Goal: Check status: Check status

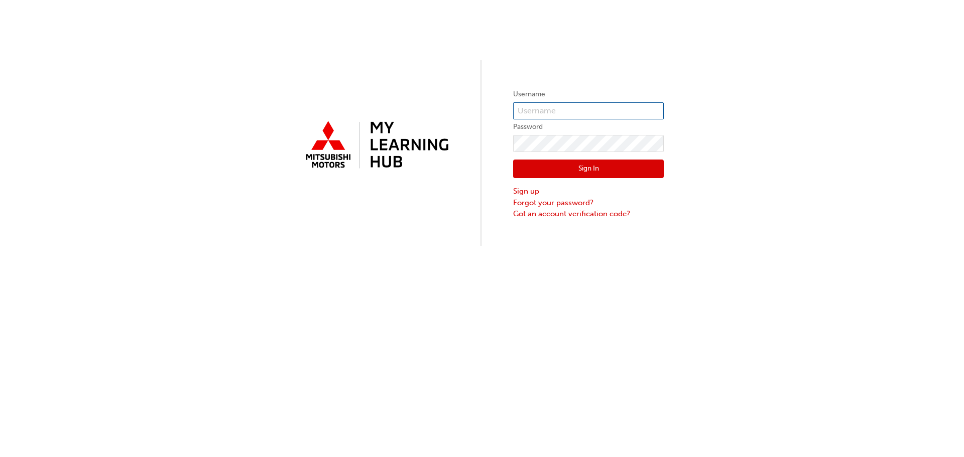
type input "[EMAIL_ADDRESS][DOMAIN_NAME]"
click at [582, 165] on button "Sign In" at bounding box center [588, 169] width 151 height 19
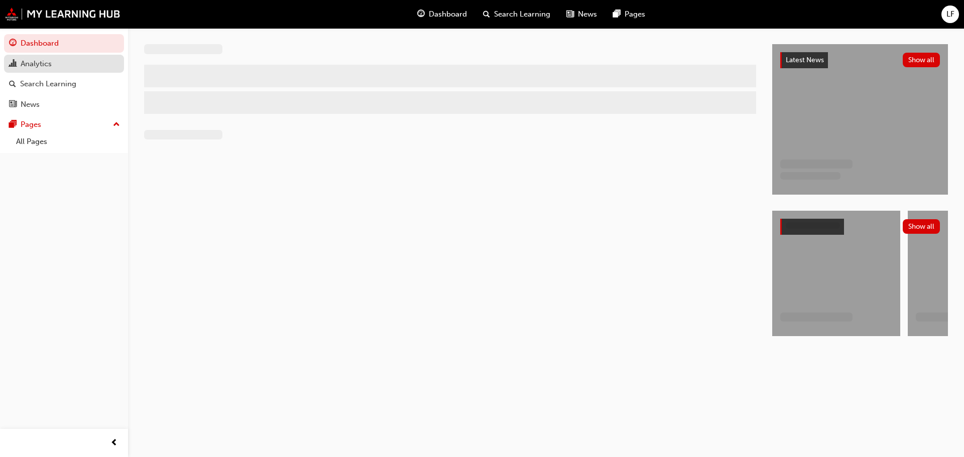
click at [57, 68] on div "Analytics" at bounding box center [64, 64] width 110 height 13
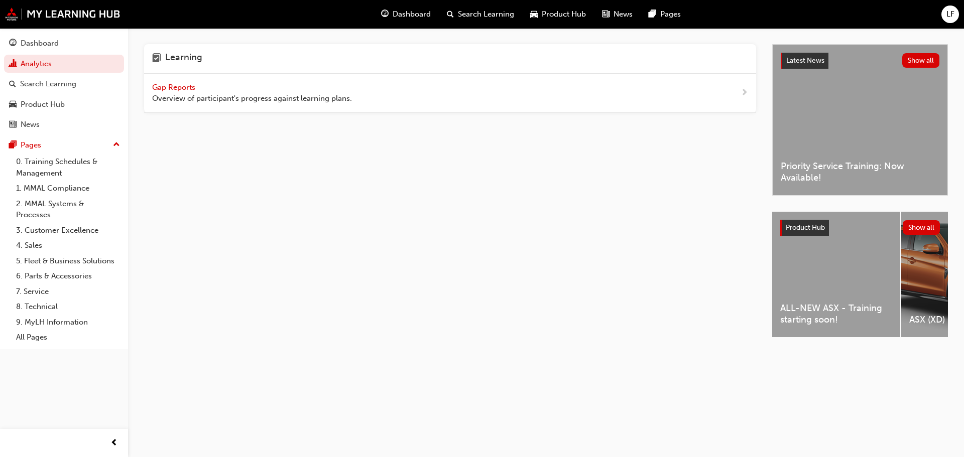
click at [174, 85] on span "Gap Reports" at bounding box center [174, 87] width 45 height 9
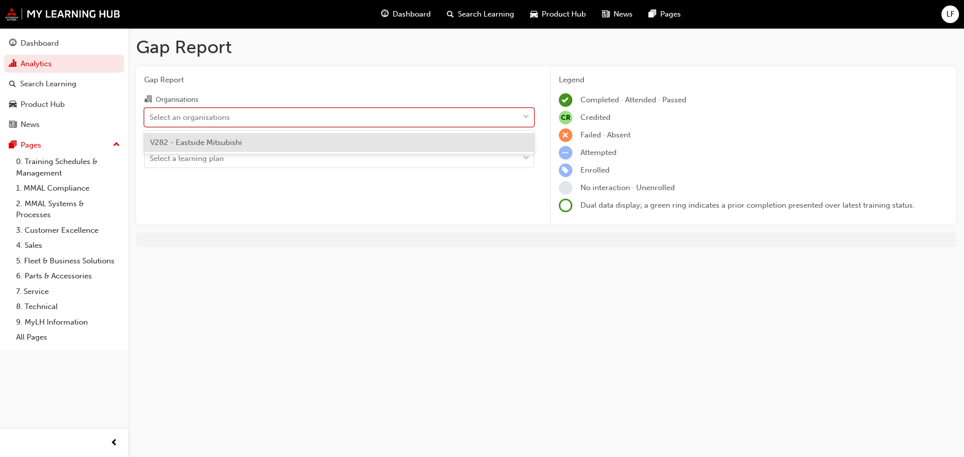
click at [263, 119] on div "Select an organisations" at bounding box center [332, 117] width 374 height 18
click at [151, 119] on input "Organisations option V282 - Eastside Mitsubishi focused, 1 of 1. 1 result avail…" at bounding box center [150, 116] width 1 height 9
click at [253, 143] on div "V282 - Eastside Mitsubishi" at bounding box center [339, 143] width 390 height 20
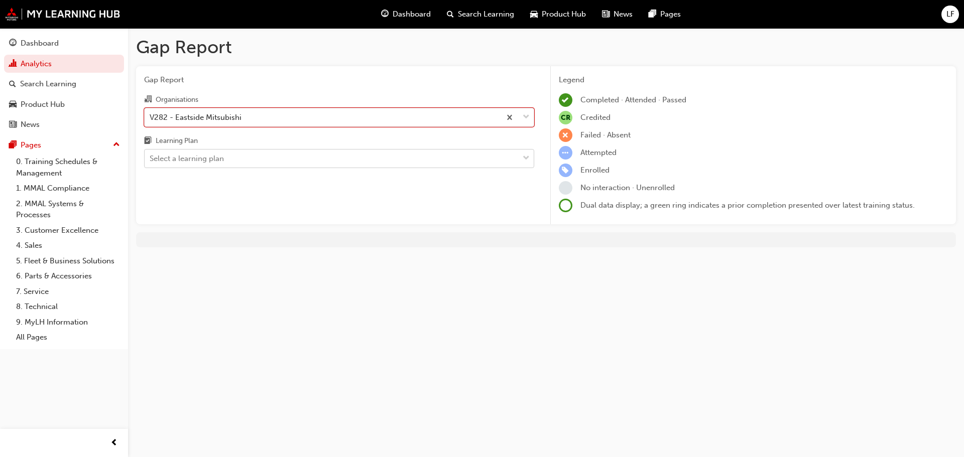
click at [266, 162] on div "Select a learning plan" at bounding box center [332, 159] width 374 height 18
click at [151, 162] on input "Learning Plan Select a learning plan" at bounding box center [150, 158] width 1 height 9
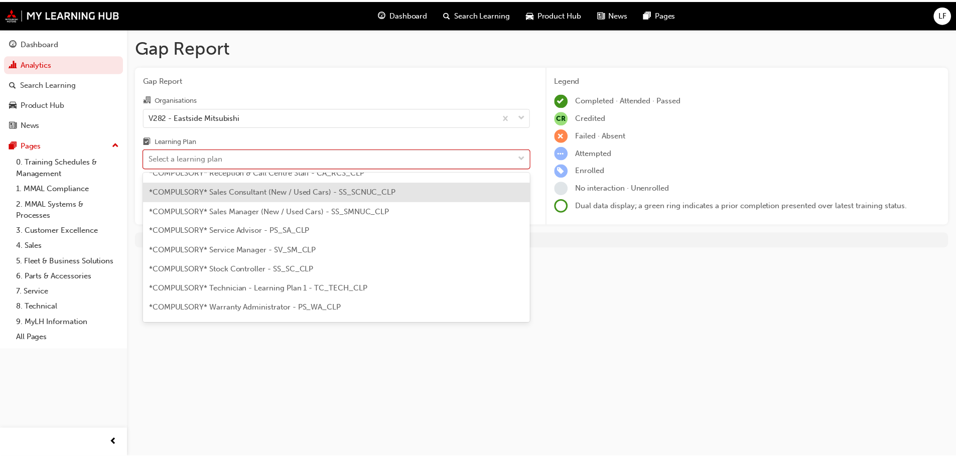
scroll to position [351, 0]
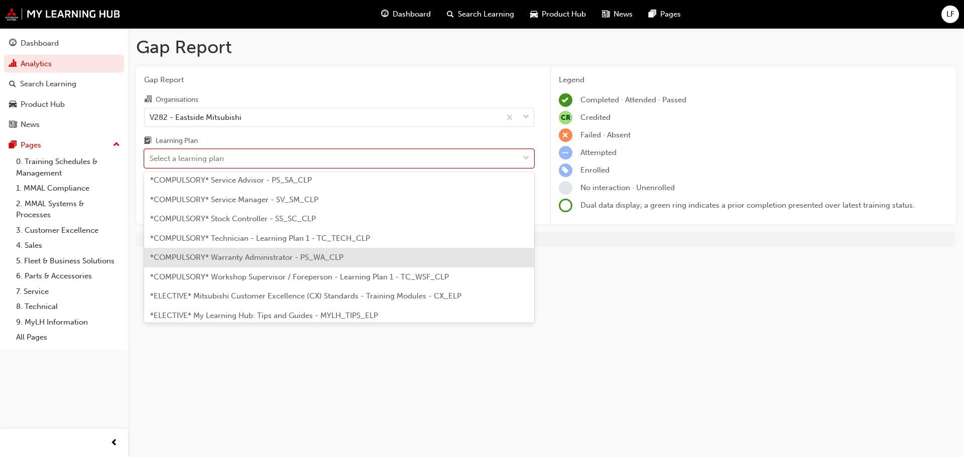
click at [321, 257] on span "*COMPULSORY* Warranty Administrator - PS_WA_CLP" at bounding box center [246, 257] width 193 height 9
